Goal: Task Accomplishment & Management: Complete application form

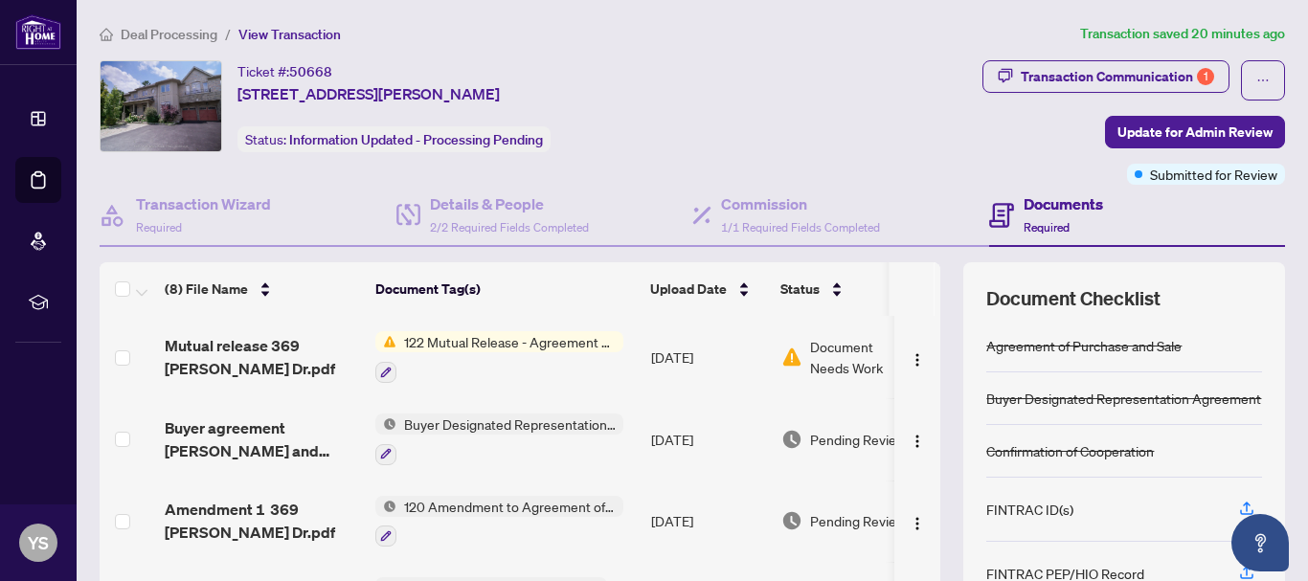
click at [521, 343] on span "122 Mutual Release - Agreement of Purchase and Sale" at bounding box center [509, 341] width 227 height 21
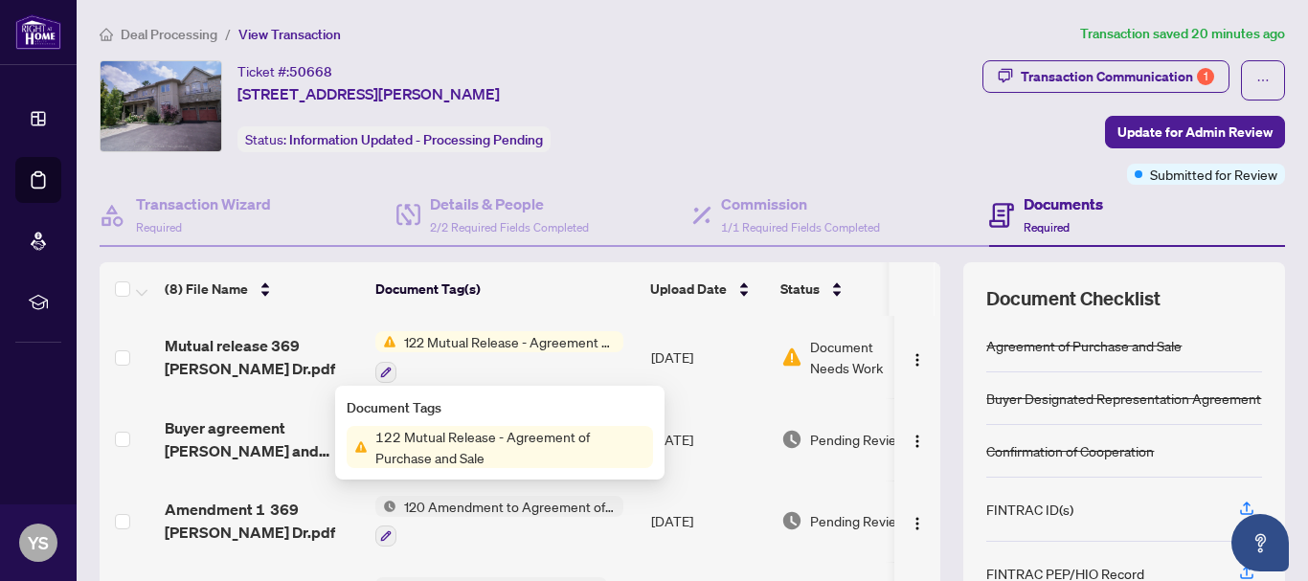
click at [485, 440] on span "122 Mutual Release - Agreement of Purchase and Sale" at bounding box center [510, 447] width 285 height 42
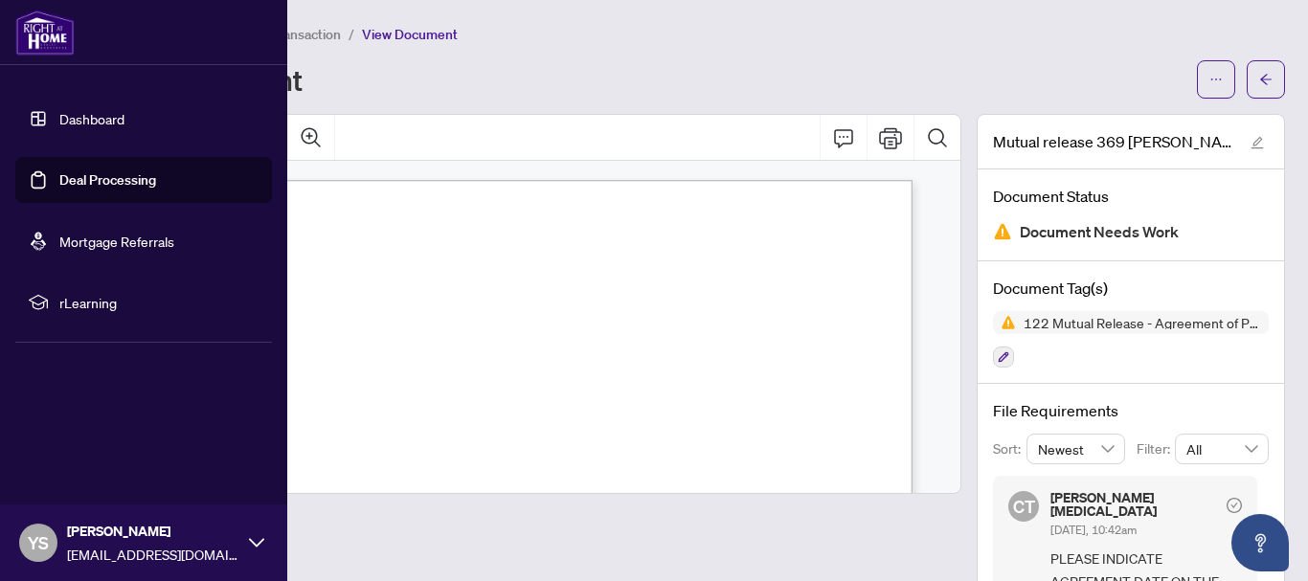
click at [121, 182] on link "Deal Processing" at bounding box center [107, 179] width 97 height 17
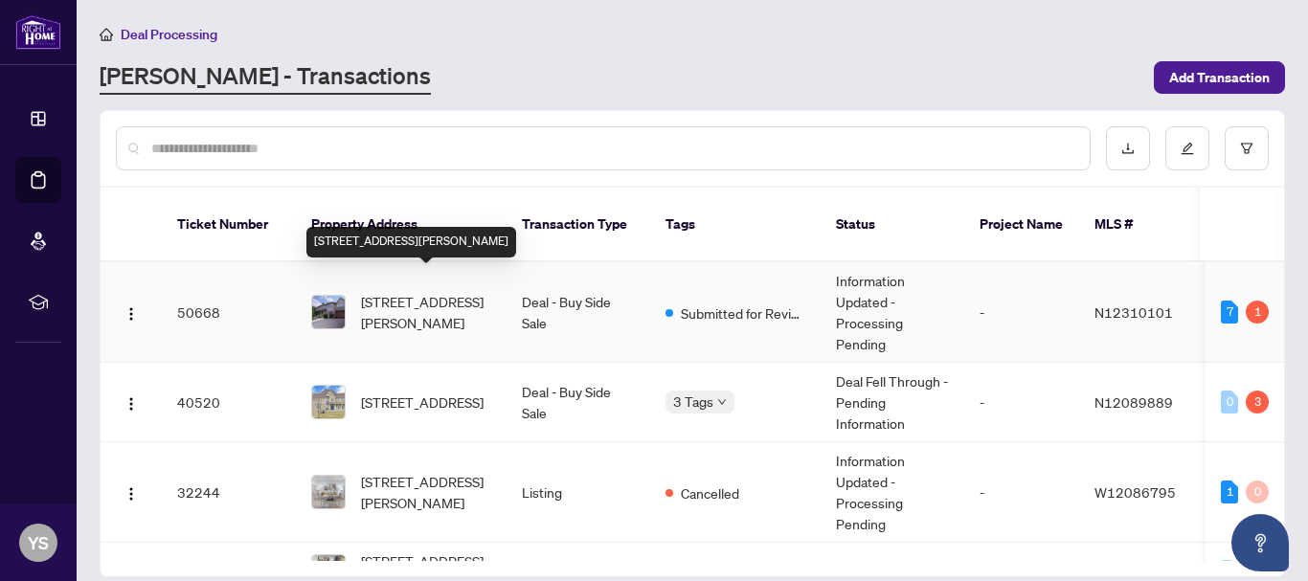
click at [432, 291] on span "[STREET_ADDRESS][PERSON_NAME]" at bounding box center [426, 312] width 130 height 42
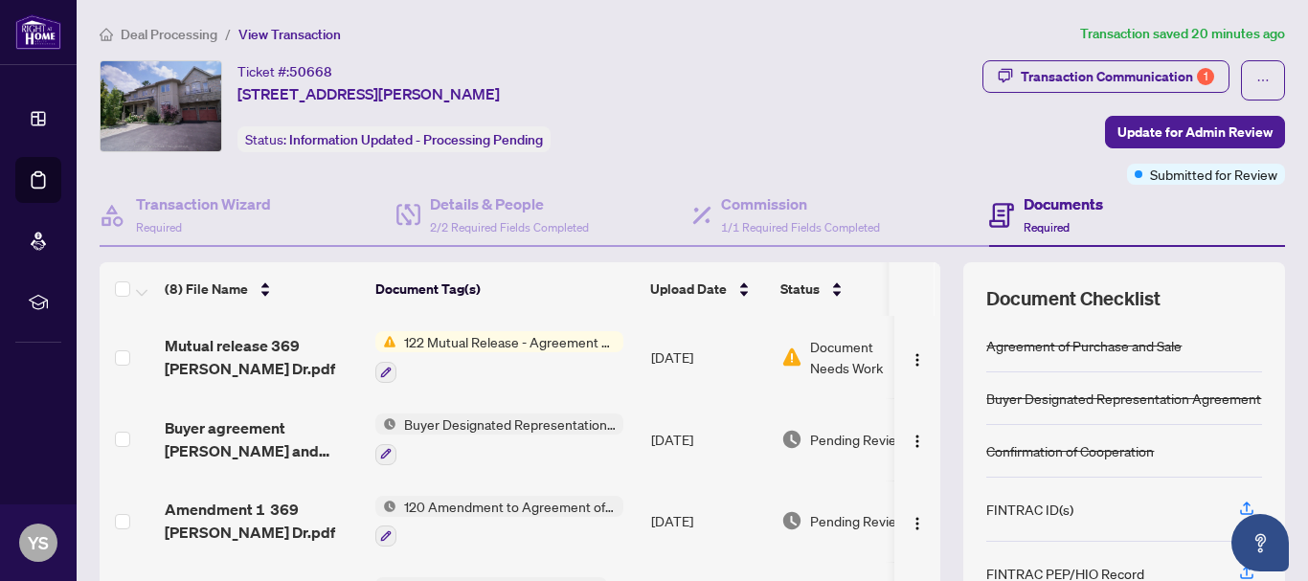
click at [839, 352] on span "Document Needs Work" at bounding box center [860, 357] width 100 height 42
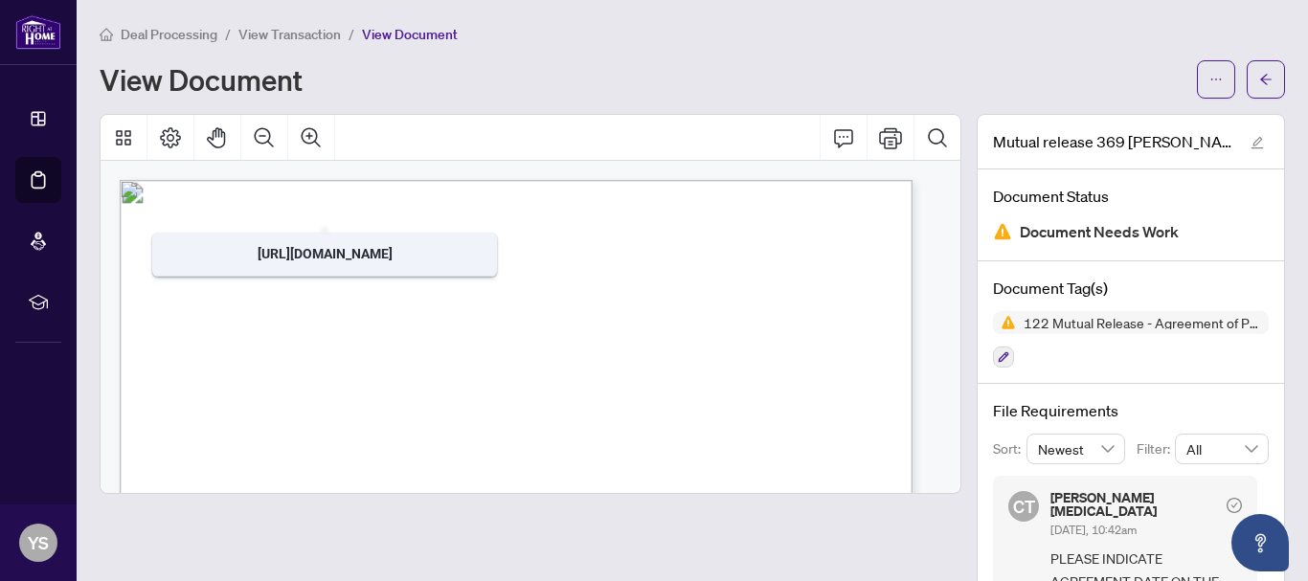
click at [591, 70] on div "View Document" at bounding box center [643, 79] width 1086 height 31
click at [155, 29] on span "Deal Processing" at bounding box center [169, 34] width 97 height 17
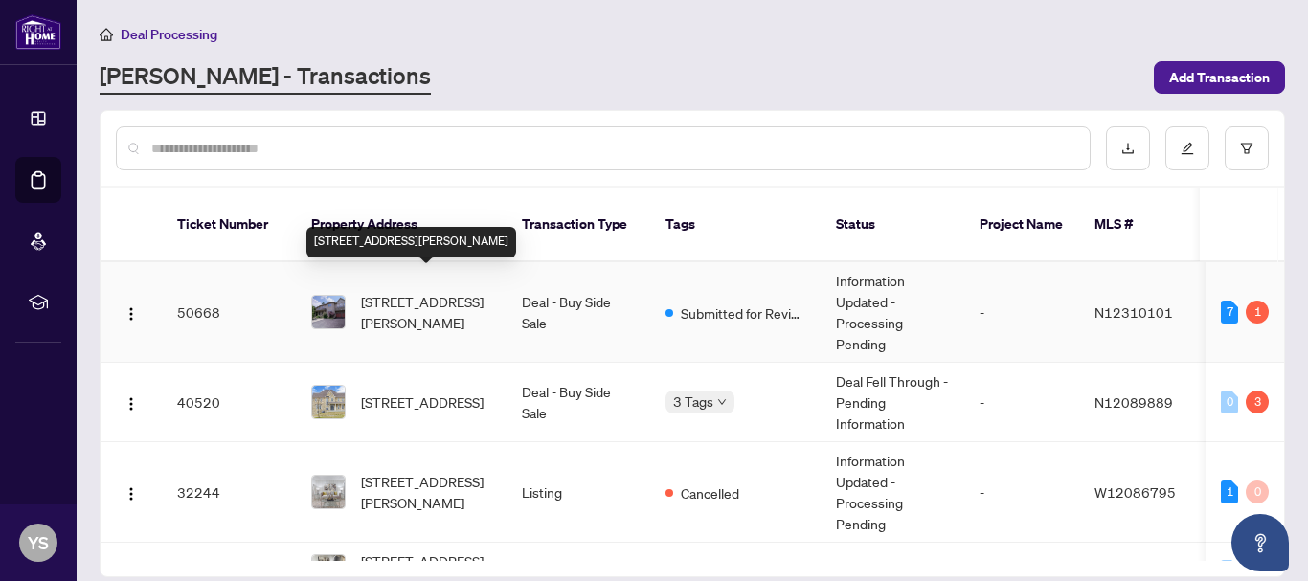
click at [402, 291] on span "[STREET_ADDRESS][PERSON_NAME]" at bounding box center [426, 312] width 130 height 42
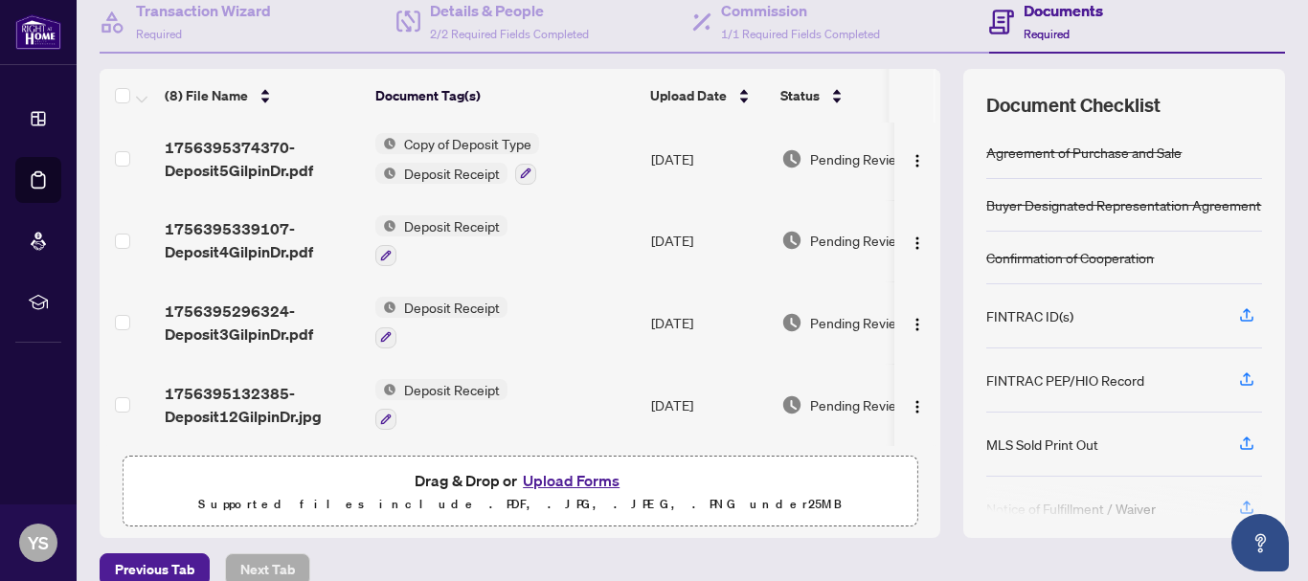
scroll to position [220, 0]
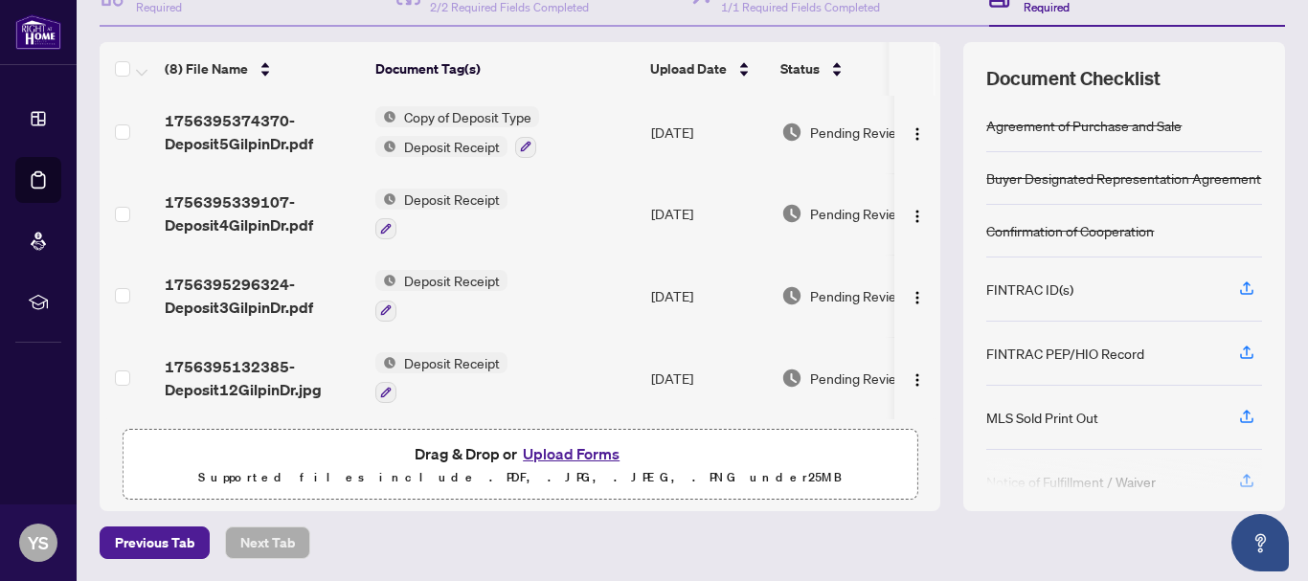
click at [545, 448] on button "Upload Forms" at bounding box center [571, 453] width 108 height 25
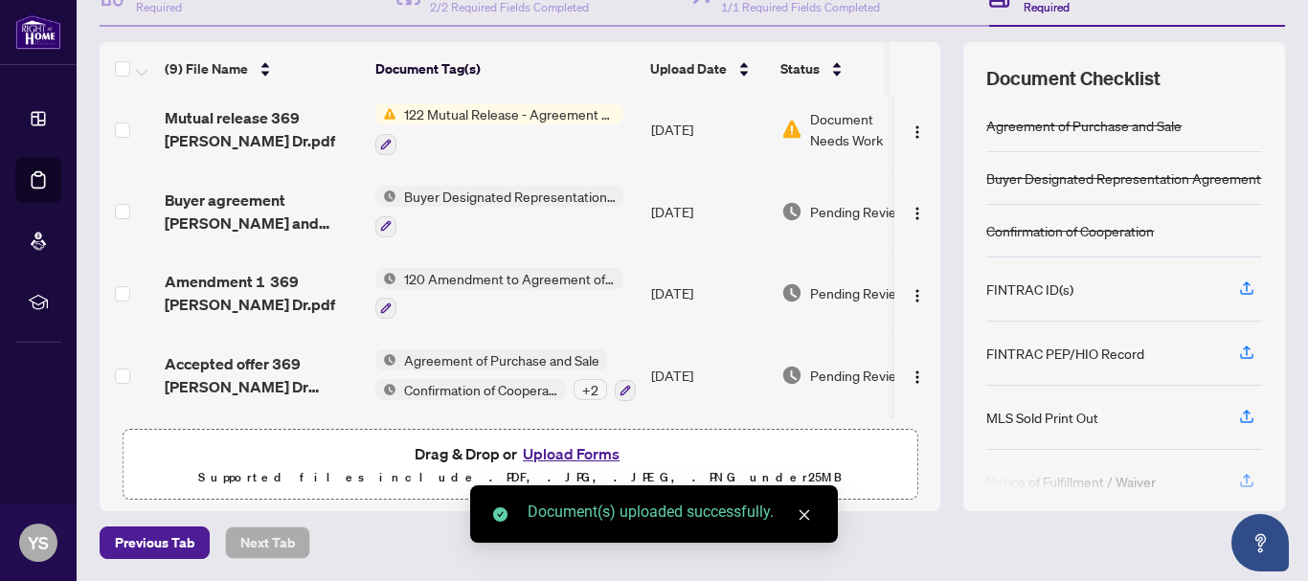
scroll to position [0, 0]
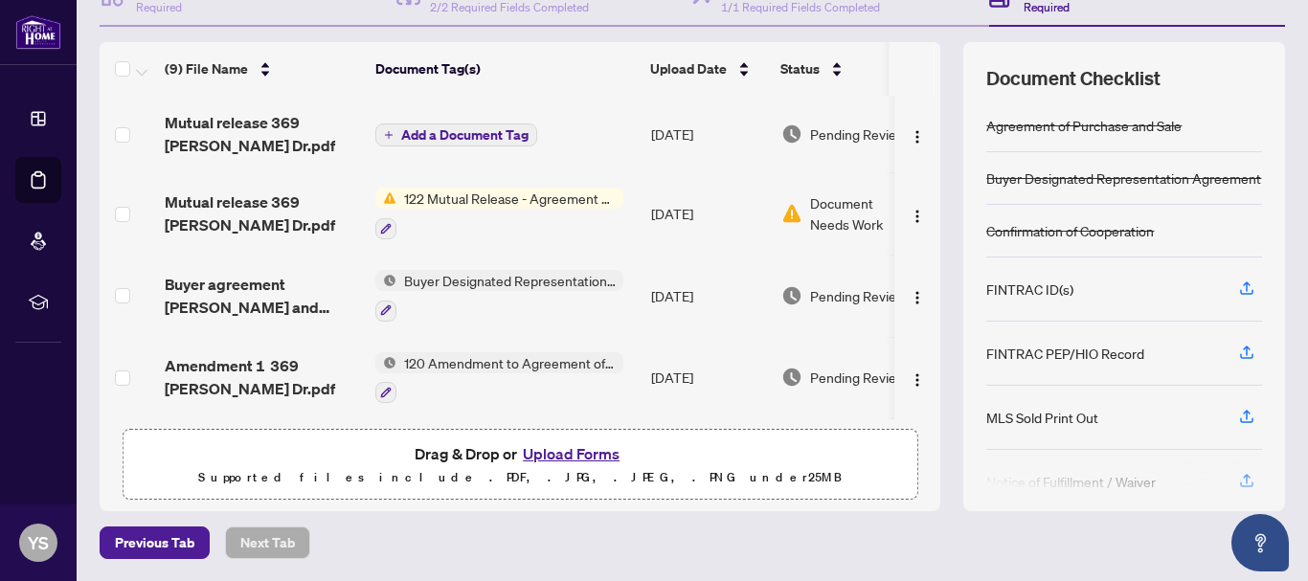
click at [475, 133] on span "Add a Document Tag" at bounding box center [464, 134] width 127 height 13
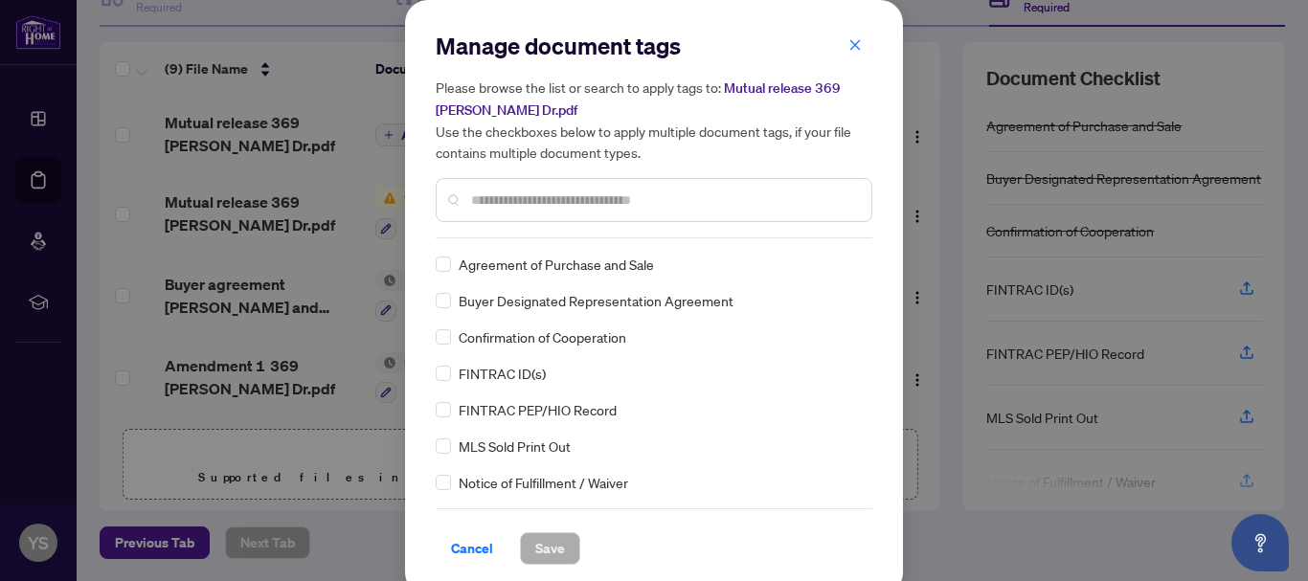
click at [476, 193] on input "text" at bounding box center [663, 200] width 385 height 21
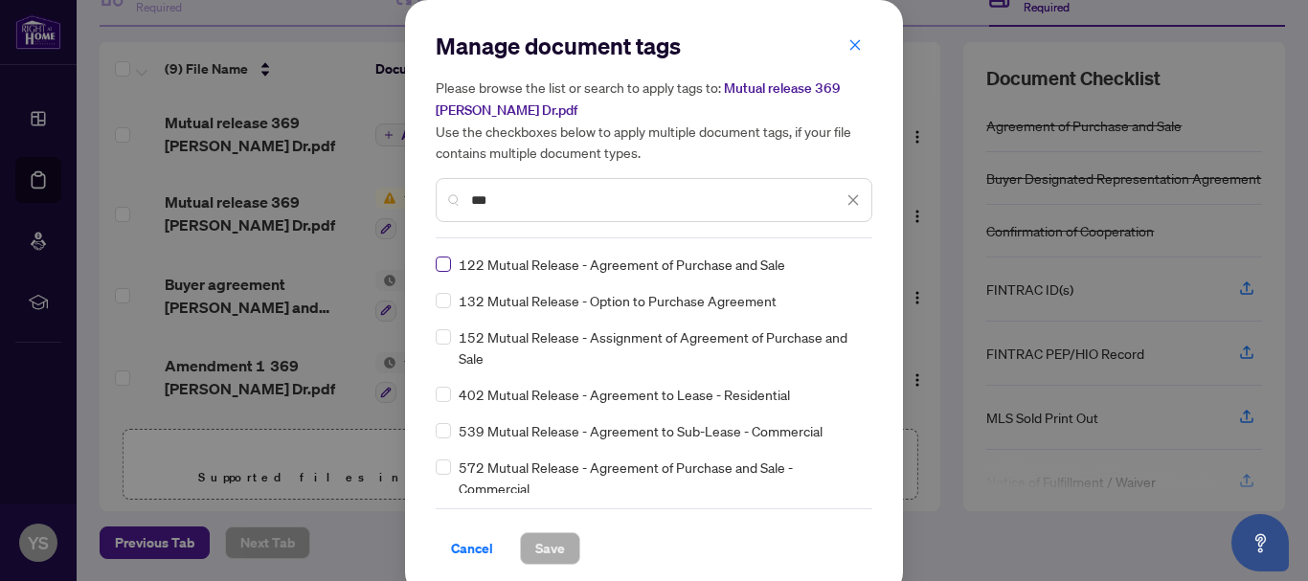
type input "***"
click at [548, 546] on span "Save" at bounding box center [550, 548] width 30 height 31
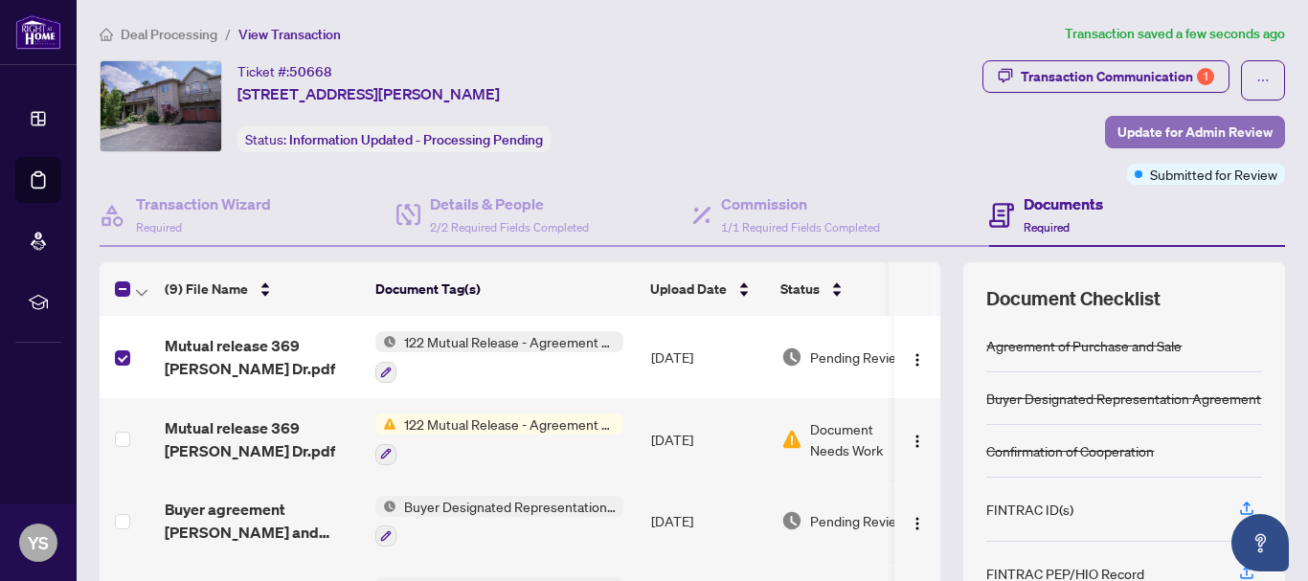
click at [1179, 132] on span "Update for Admin Review" at bounding box center [1194, 132] width 155 height 31
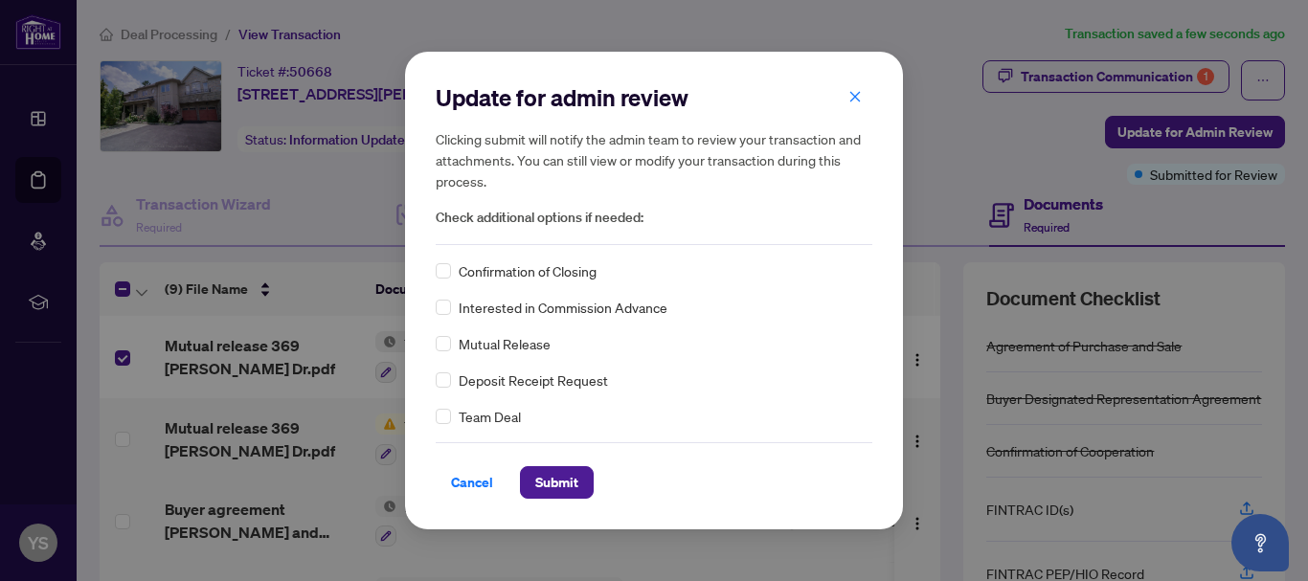
click at [451, 345] on div "Mutual Release" at bounding box center [654, 343] width 437 height 21
click at [562, 483] on span "Submit" at bounding box center [556, 482] width 43 height 31
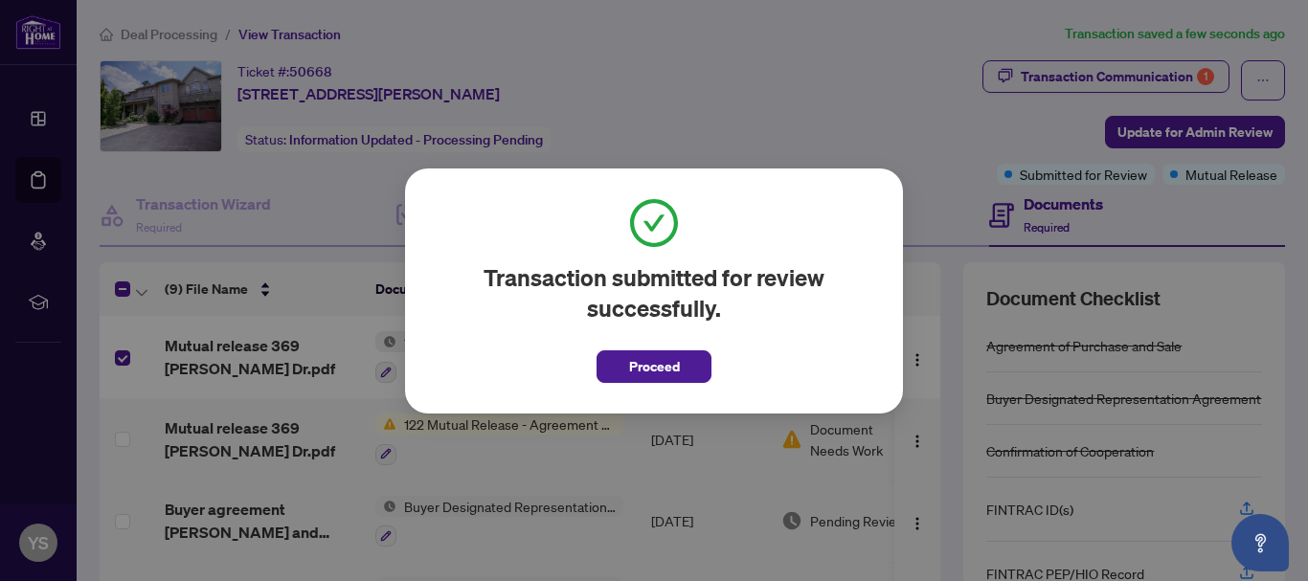
click at [315, 256] on div "Transaction submitted for review successfully. Proceed Cancel OK" at bounding box center [654, 290] width 1308 height 581
click at [664, 370] on span "Proceed" at bounding box center [654, 366] width 51 height 31
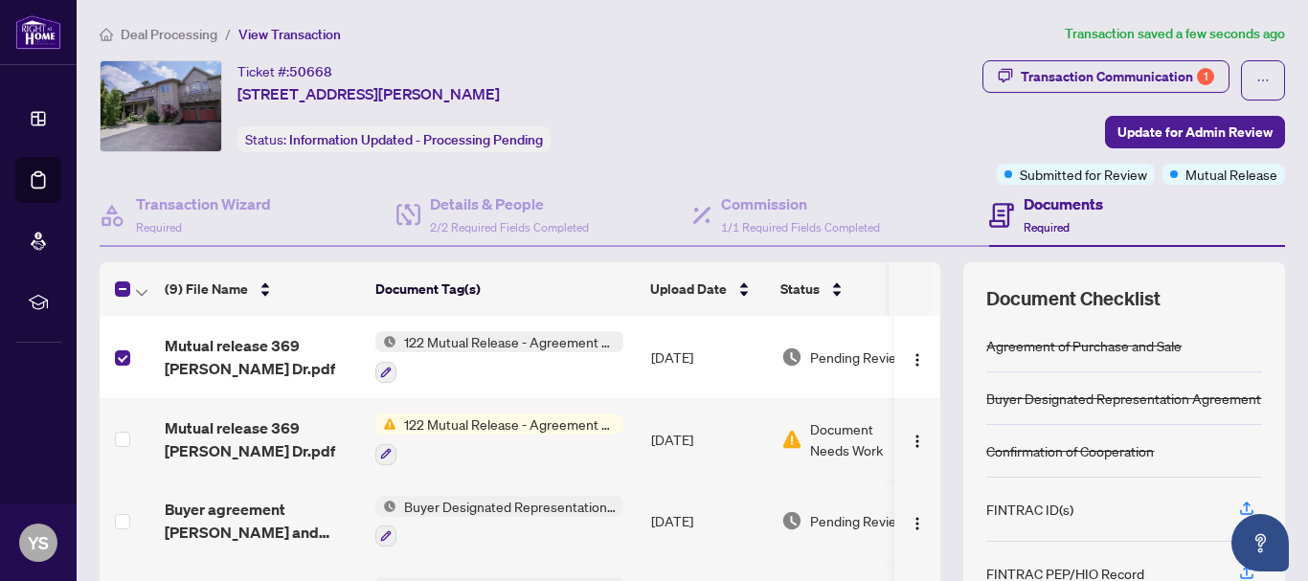
click at [518, 337] on span "122 Mutual Release - Agreement of Purchase and Sale" at bounding box center [509, 341] width 227 height 21
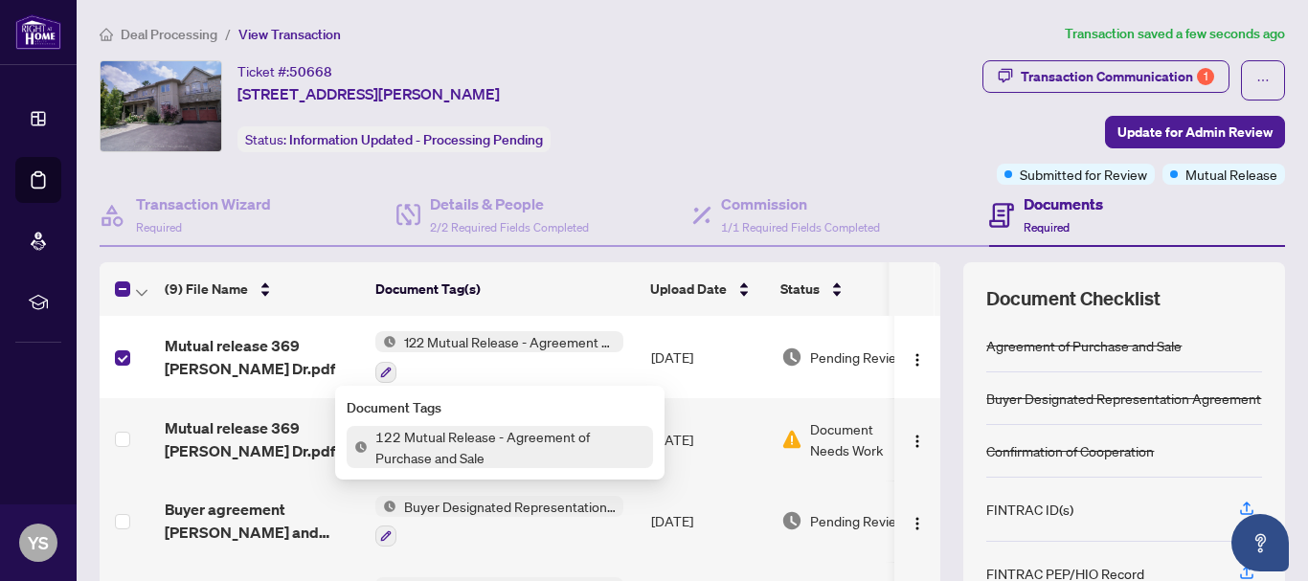
click at [433, 438] on span "122 Mutual Release - Agreement of Purchase and Sale" at bounding box center [510, 447] width 285 height 42
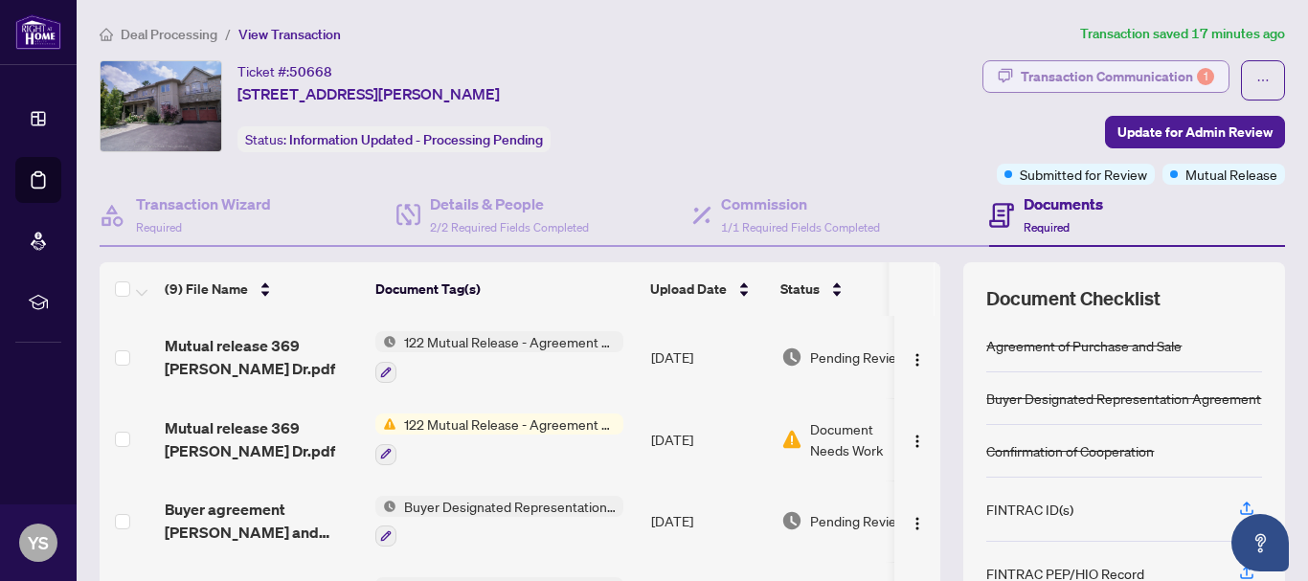
click at [1090, 75] on div "Transaction Communication 1" at bounding box center [1116, 76] width 193 height 31
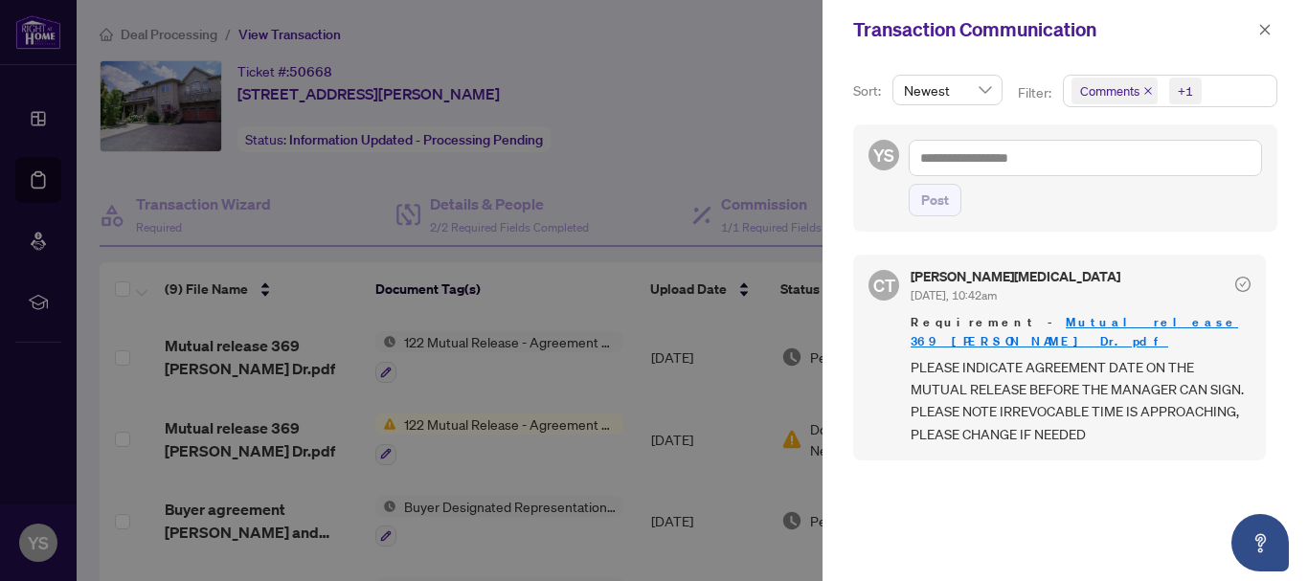
click at [773, 55] on div at bounding box center [654, 290] width 1308 height 581
click at [1263, 25] on icon "close" at bounding box center [1264, 29] width 13 height 13
